Goal: Download file/media

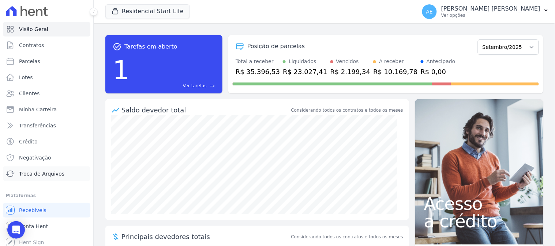
click at [49, 173] on span "Troca de Arquivos" at bounding box center [41, 173] width 45 height 7
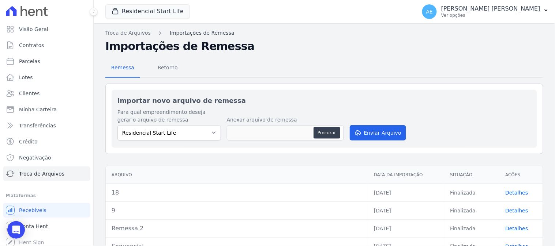
click at [206, 35] on link "Importações de Remessa" at bounding box center [202, 33] width 65 height 8
click at [166, 70] on span "Retorno" at bounding box center [167, 67] width 29 height 15
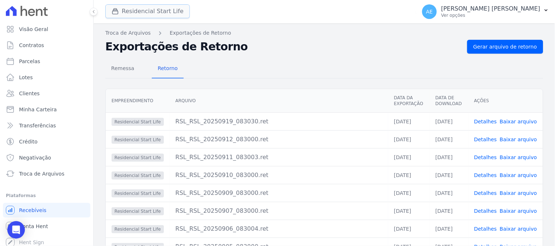
click at [130, 7] on button "Residencial Start Life" at bounding box center [147, 11] width 84 height 14
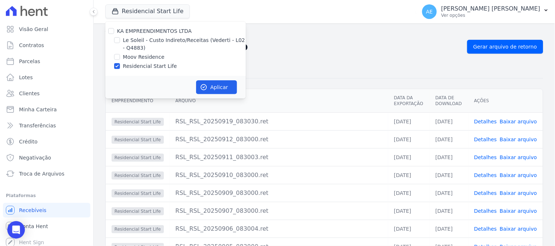
click at [140, 41] on label "Le Soleil - Custo Indireto/Receitas (Vederti - L02 - Q4883)" at bounding box center [184, 44] width 123 height 15
click at [120, 41] on input "Le Soleil - Custo Indireto/Receitas (Vederti - L02 - Q4883)" at bounding box center [117, 40] width 6 height 6
checkbox input "true"
click at [138, 66] on label "Residencial Start Life" at bounding box center [150, 67] width 54 height 8
click at [120, 66] on input "Residencial Start Life" at bounding box center [117, 66] width 6 height 6
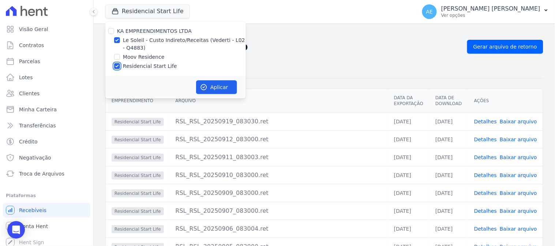
checkbox input "false"
click at [224, 80] on button "Aplicar" at bounding box center [216, 87] width 41 height 14
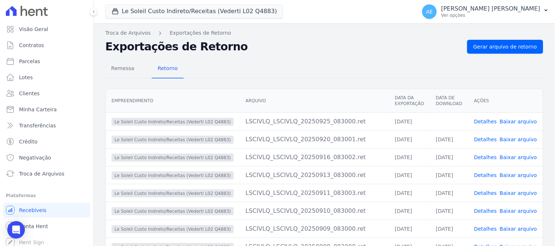
click at [509, 124] on link "Baixar arquivo" at bounding box center [517, 122] width 37 height 6
click at [148, 9] on button "Le Soleil Custo Indireto/Receitas (Vederti L02 Q4883)" at bounding box center [194, 11] width 178 height 14
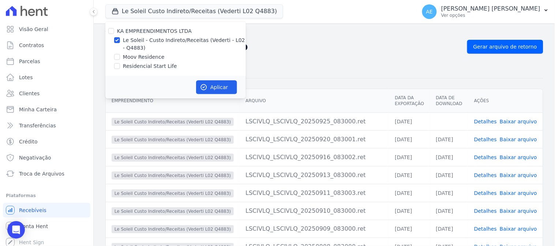
click at [146, 56] on label "Moov Residence" at bounding box center [144, 57] width 42 height 8
click at [120, 56] on input "Moov Residence" at bounding box center [117, 57] width 6 height 6
checkbox input "true"
click at [139, 43] on label "Le Soleil - Custo Indireto/Receitas (Vederti - L02 - Q4883)" at bounding box center [184, 44] width 123 height 15
click at [120, 43] on input "Le Soleil - Custo Indireto/Receitas (Vederti - L02 - Q4883)" at bounding box center [117, 40] width 6 height 6
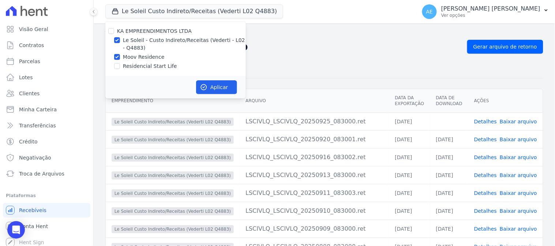
checkbox input "false"
click at [197, 82] on button "Aplicar" at bounding box center [216, 87] width 41 height 14
